Goal: Task Accomplishment & Management: Use online tool/utility

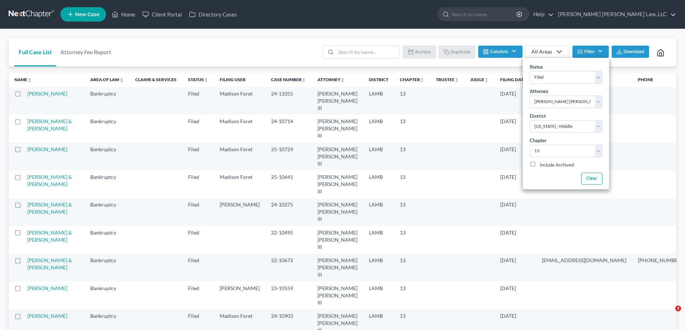
select select "4"
select select "0"
select select "35"
select select "2"
click at [122, 15] on link "Home" at bounding box center [123, 14] width 31 height 13
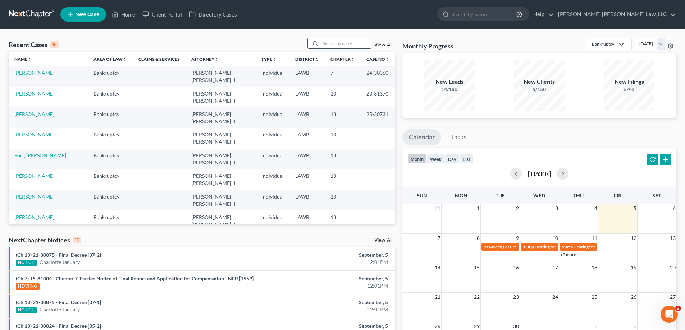
click at [339, 44] on input "search" at bounding box center [346, 43] width 50 height 10
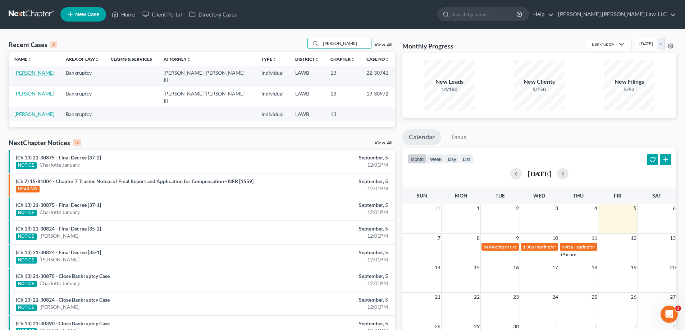
type input "[PERSON_NAME]"
click at [47, 74] on link "[PERSON_NAME]" at bounding box center [34, 73] width 40 height 6
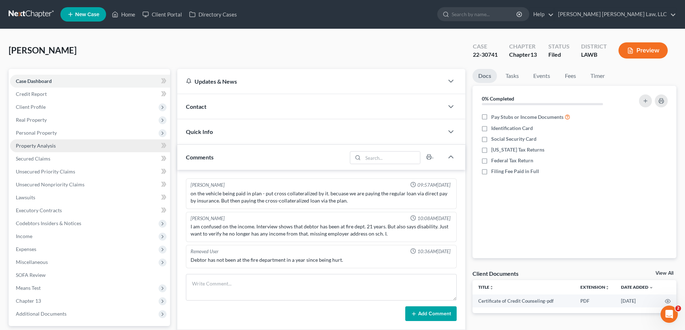
click at [32, 149] on span "Property Analysis" at bounding box center [36, 146] width 40 height 6
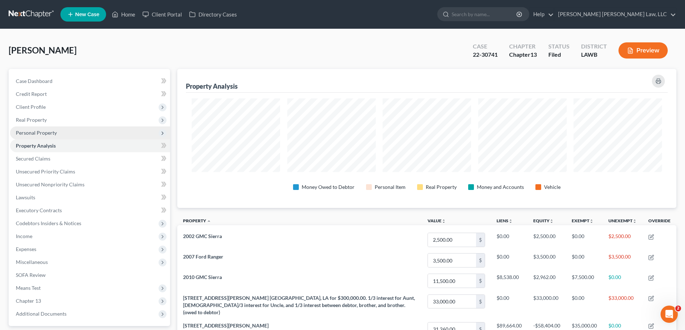
click at [46, 131] on span "Personal Property" at bounding box center [36, 133] width 41 height 6
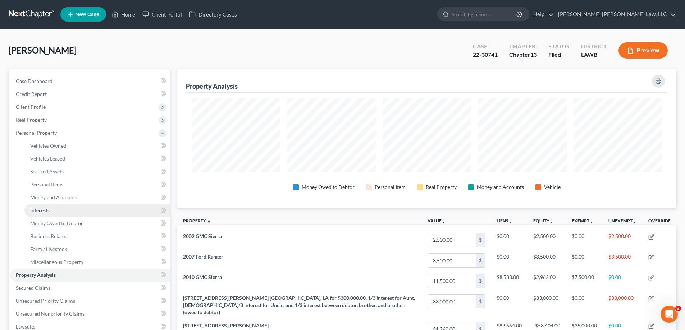
click at [50, 207] on link "Interests" at bounding box center [97, 210] width 146 height 13
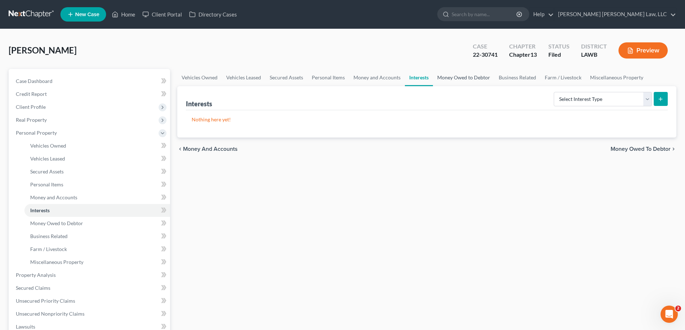
click at [456, 84] on link "Money Owed to Debtor" at bounding box center [463, 77] width 61 height 17
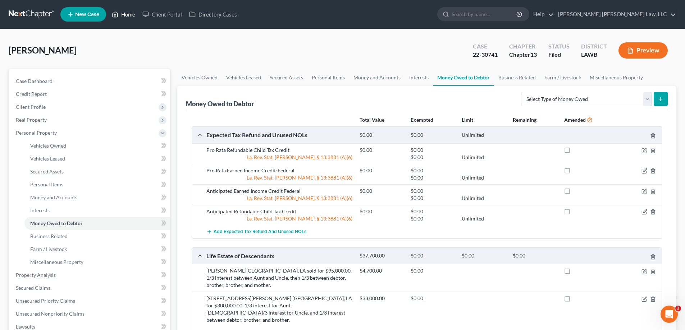
click at [128, 9] on link "Home" at bounding box center [123, 14] width 31 height 13
